Goal: Transaction & Acquisition: Purchase product/service

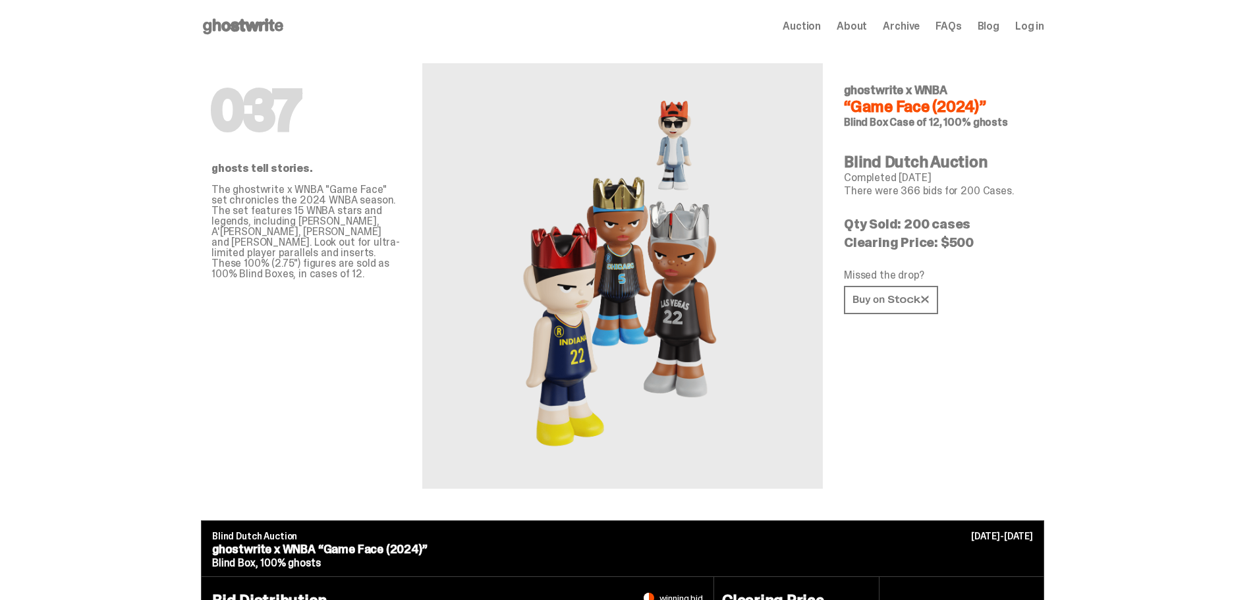
click at [231, 27] on icon at bounding box center [243, 26] width 84 height 21
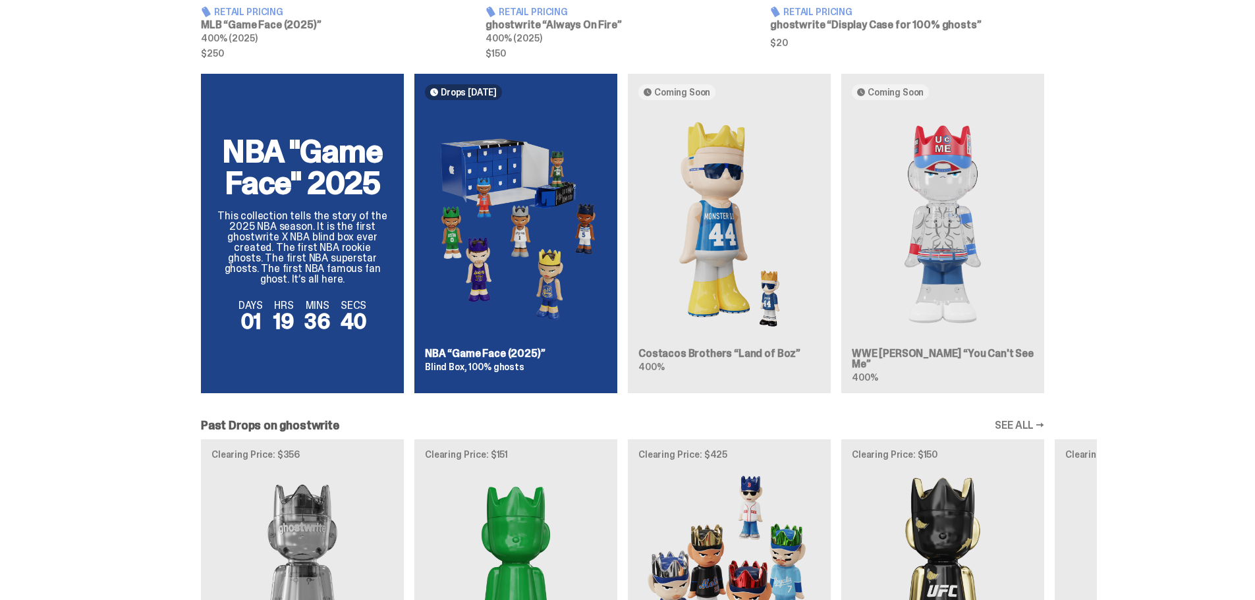
scroll to position [804, 0]
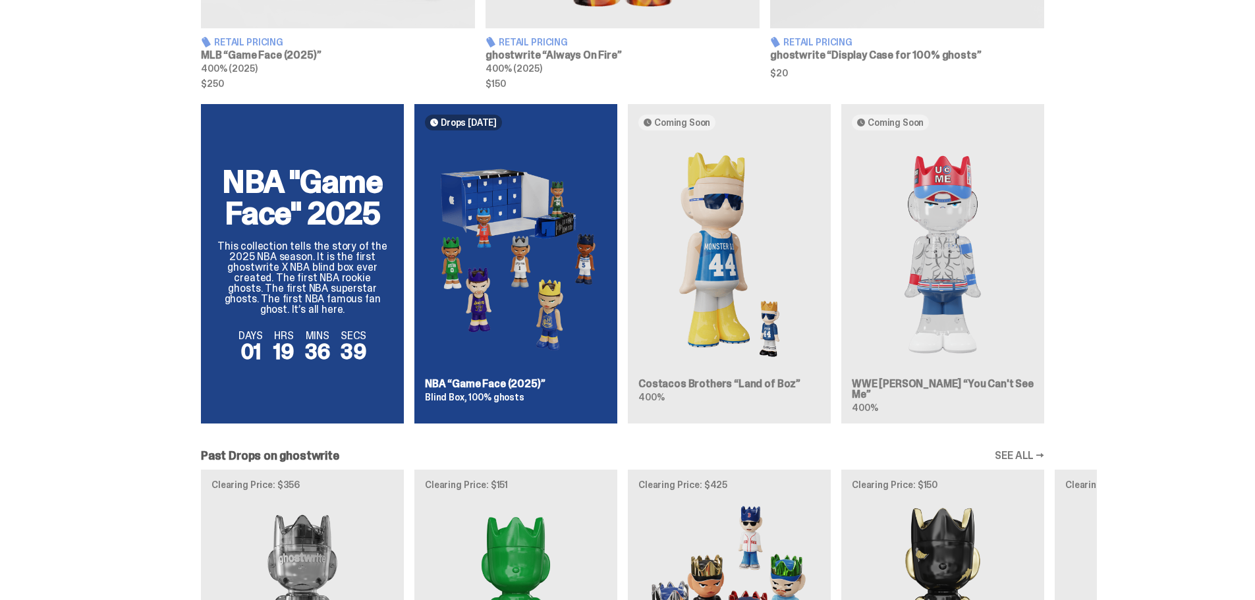
click at [285, 232] on div "NBA "Game Face" 2025 This collection tells the story of the 2025 NBA season. It…" at bounding box center [622, 269] width 948 height 330
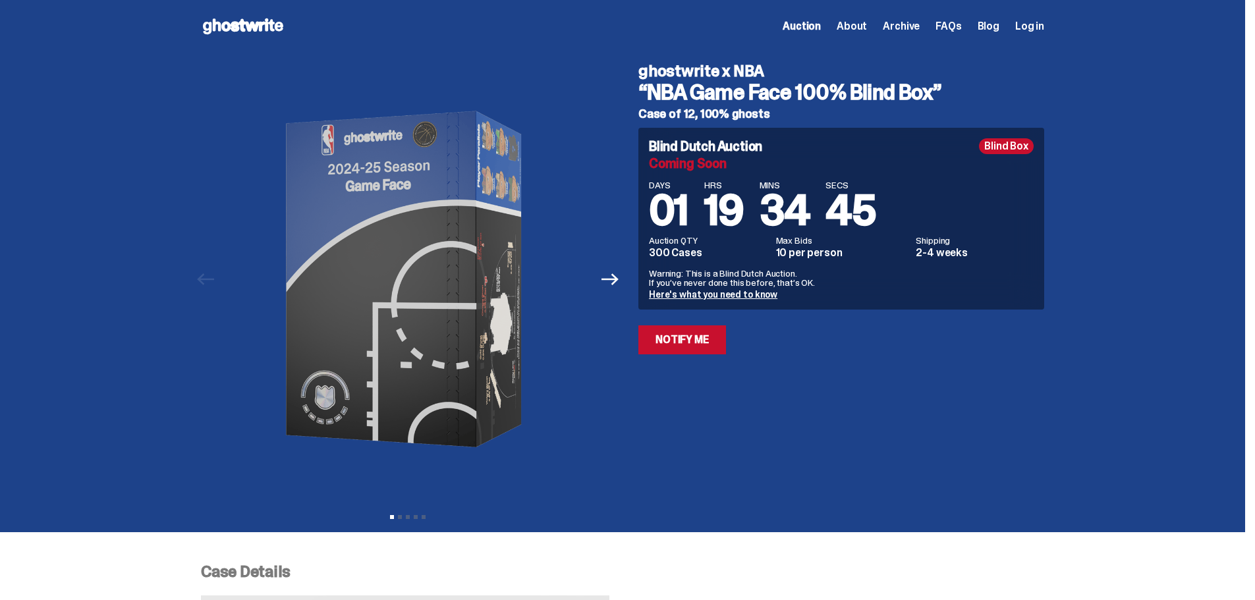
click at [706, 294] on link "Here's what you need to know" at bounding box center [713, 294] width 128 height 12
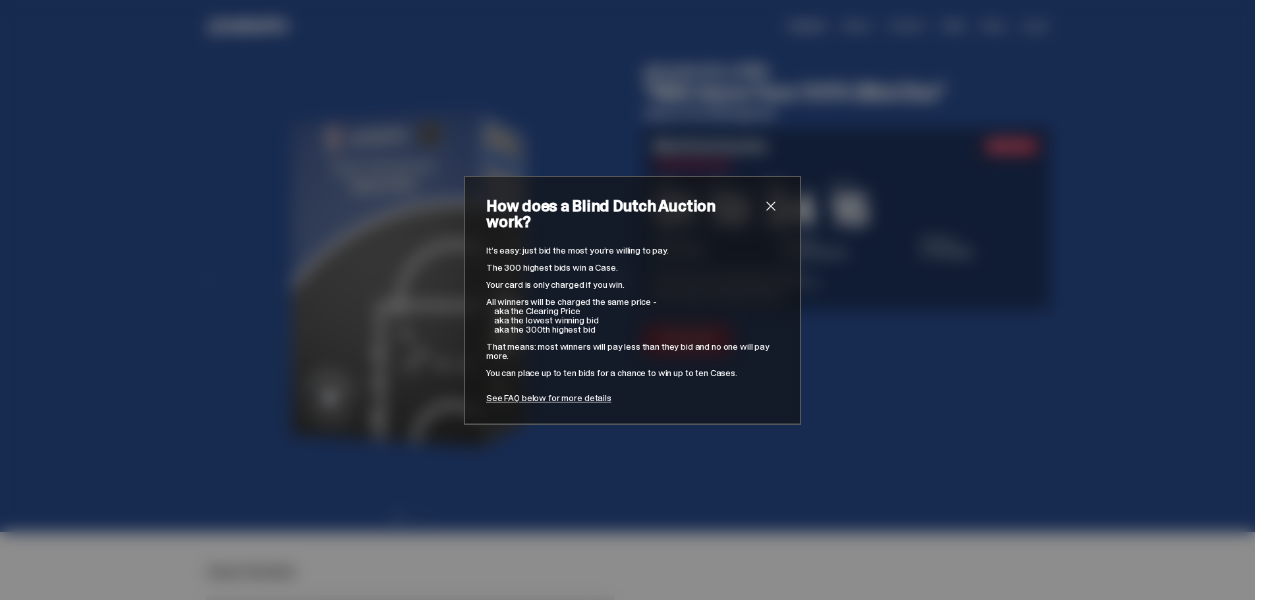
click at [765, 214] on span "close" at bounding box center [771, 206] width 16 height 16
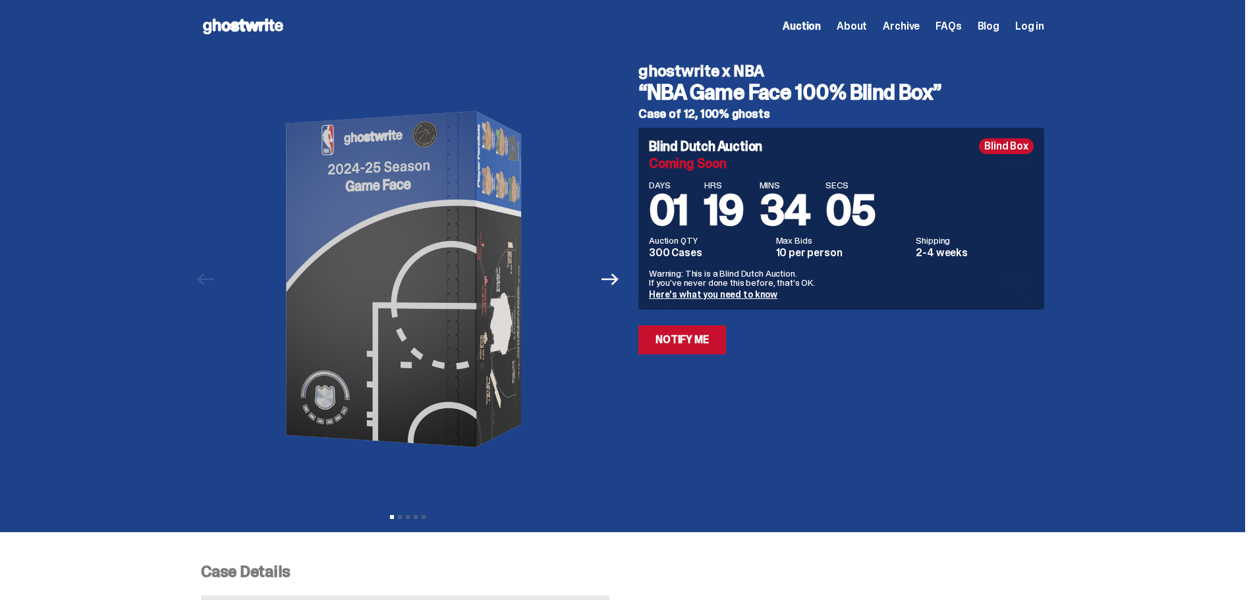
click at [1010, 144] on div "Blind Box" at bounding box center [1006, 146] width 55 height 16
click at [703, 337] on link "Notify Me" at bounding box center [682, 339] width 88 height 29
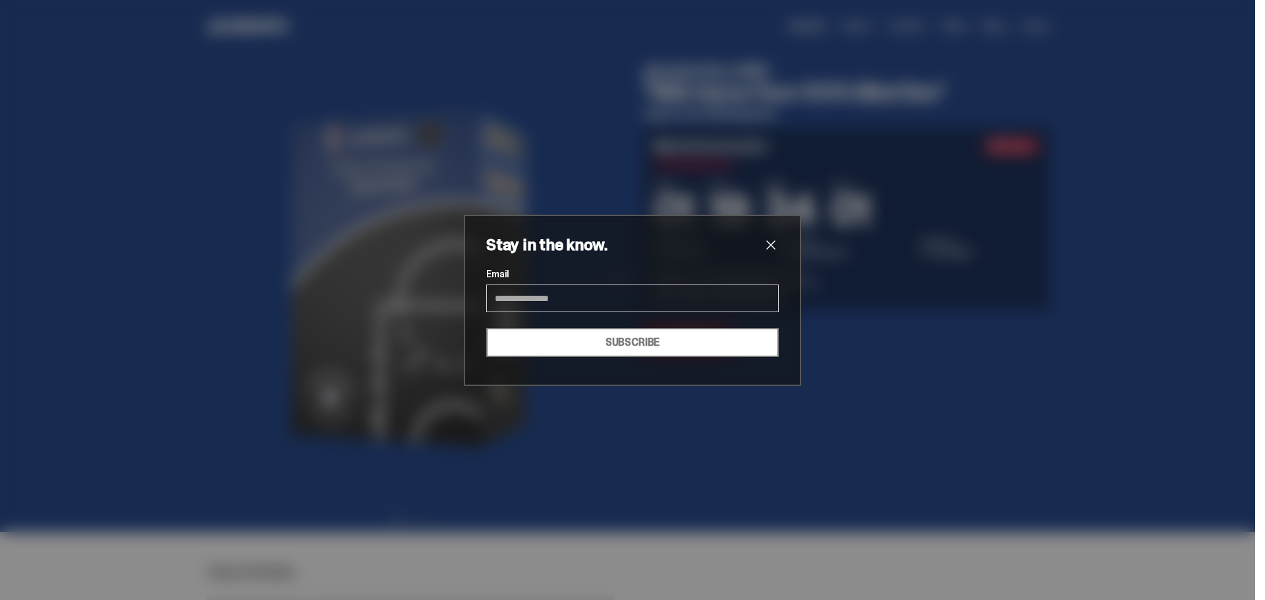
click at [765, 243] on span "close" at bounding box center [771, 245] width 16 height 16
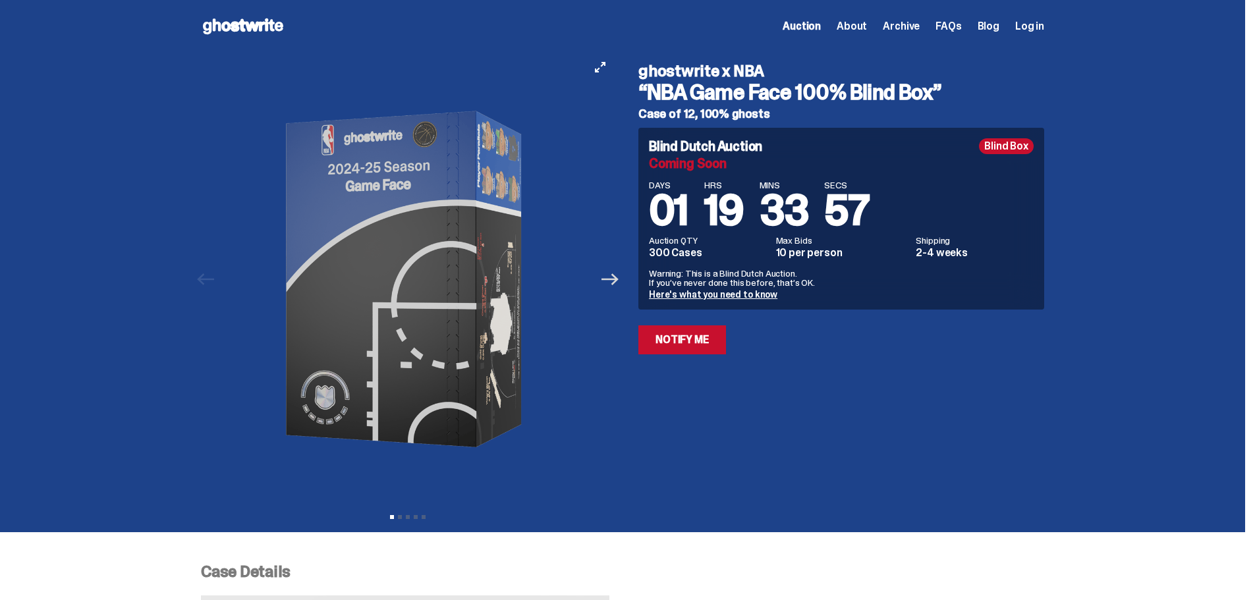
click at [614, 284] on icon "Next" at bounding box center [609, 279] width 17 height 17
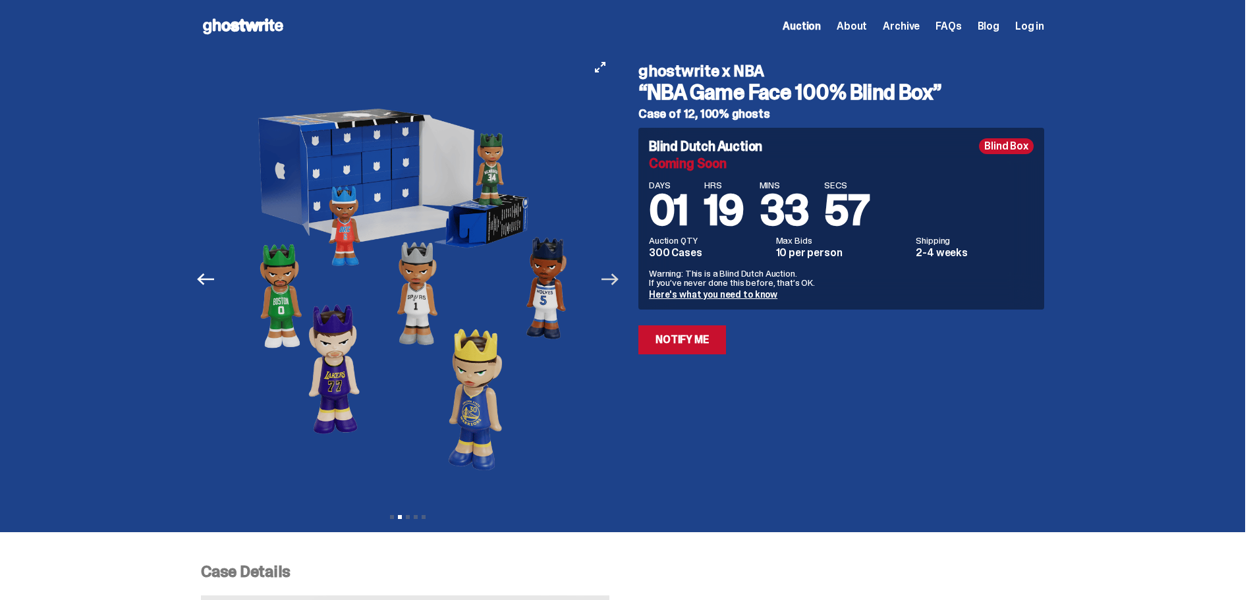
click at [616, 284] on icon "Next" at bounding box center [609, 279] width 17 height 17
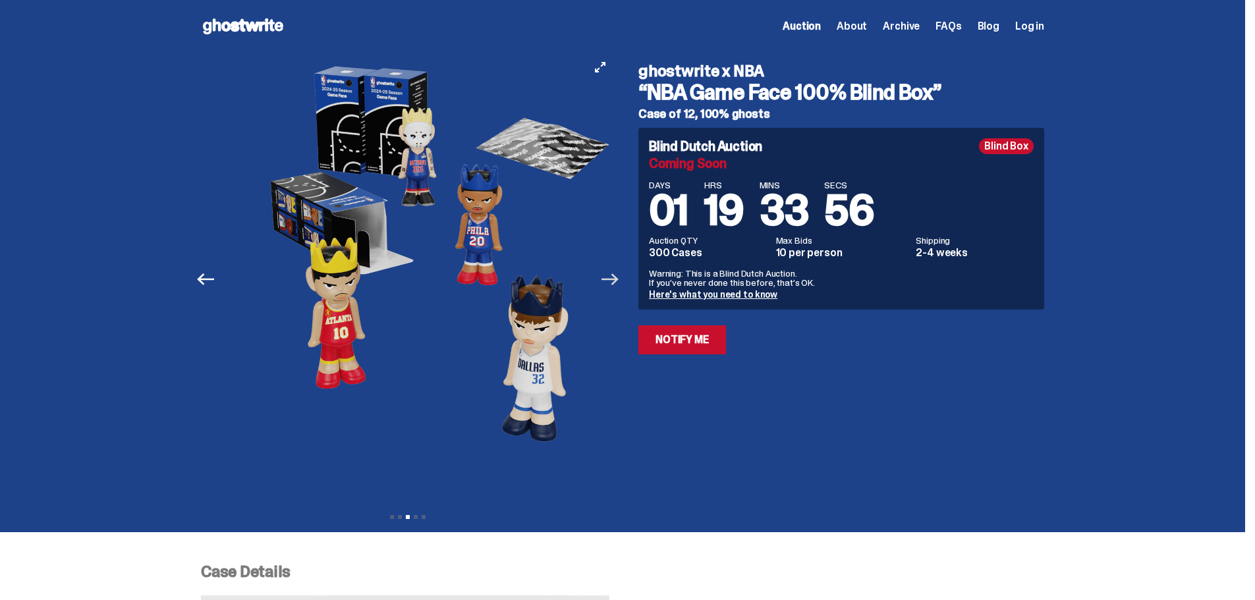
click at [616, 284] on icon "Next" at bounding box center [609, 279] width 17 height 17
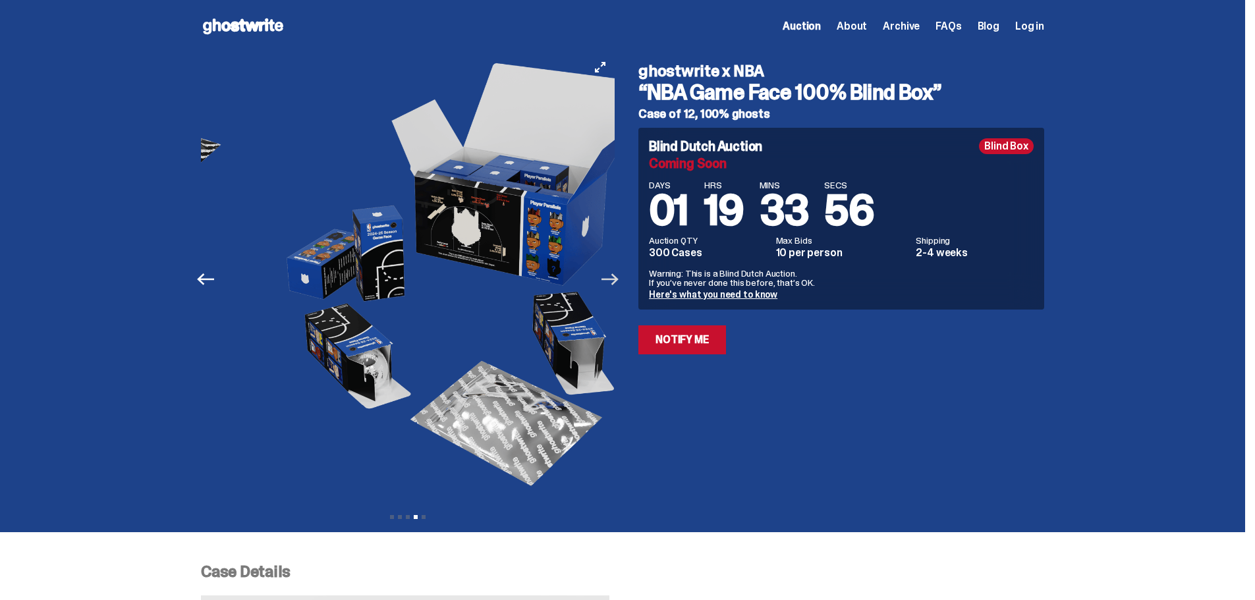
click at [616, 284] on icon "Next" at bounding box center [609, 279] width 17 height 17
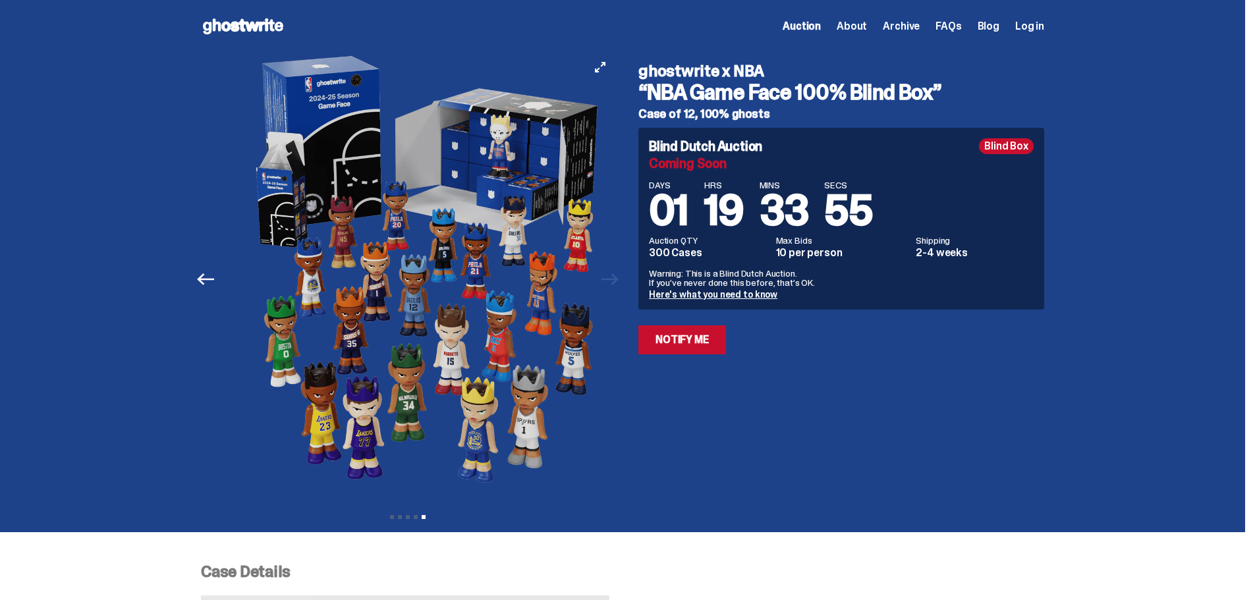
click at [616, 284] on div at bounding box center [430, 279] width 414 height 453
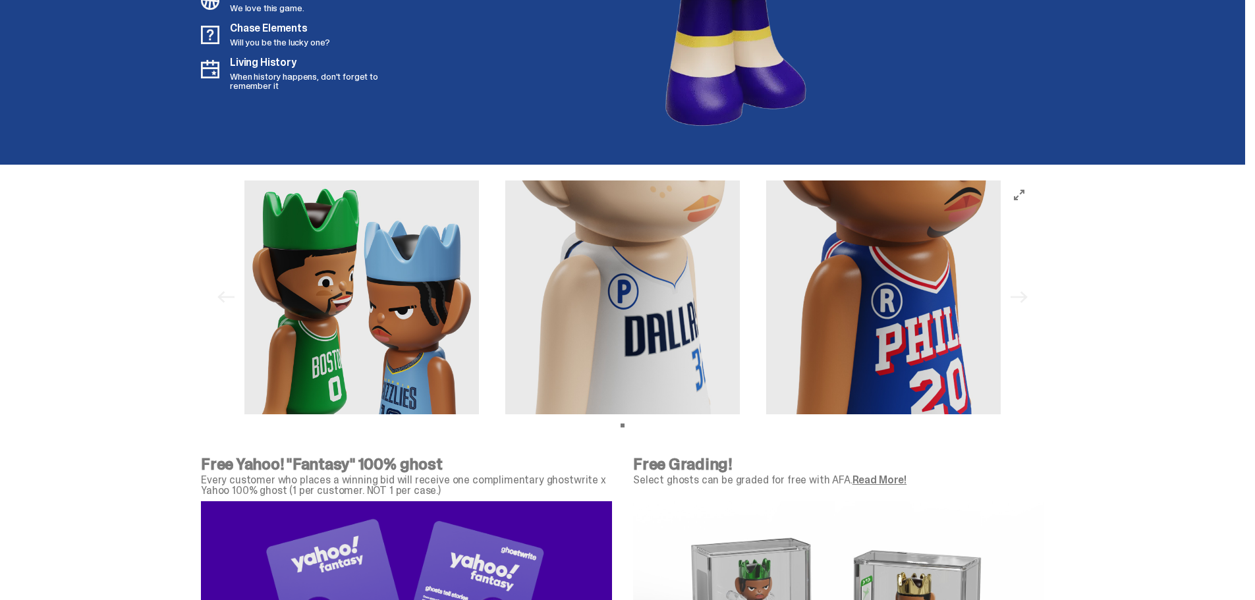
scroll to position [3952, 0]
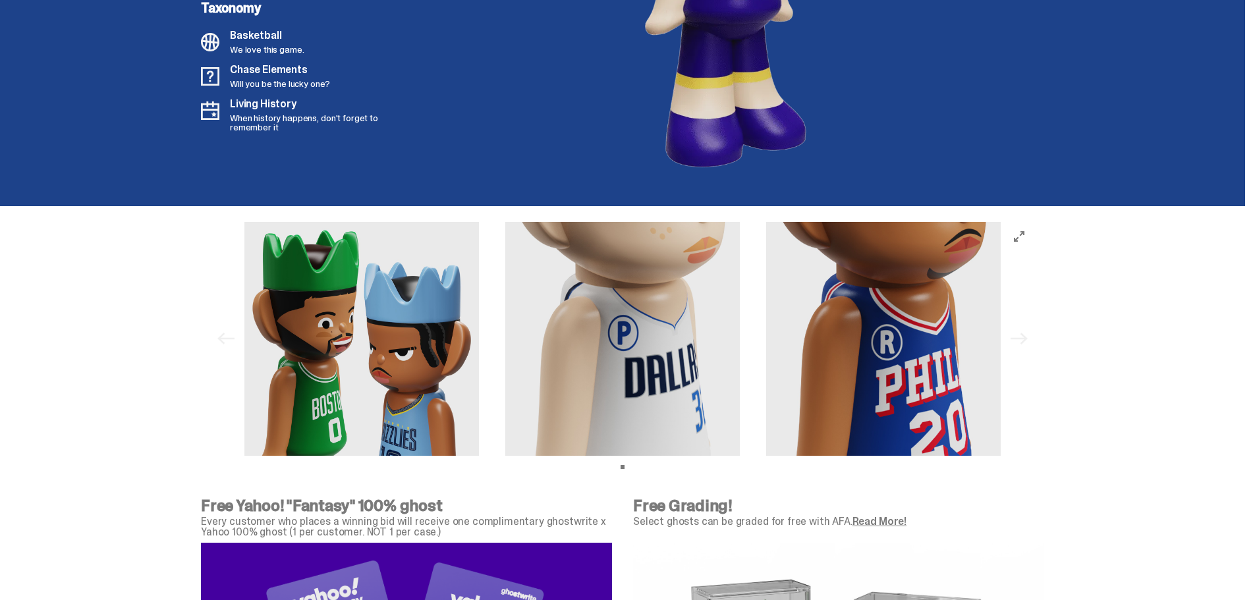
click at [525, 400] on img at bounding box center [622, 339] width 234 height 234
